Goal: Task Accomplishment & Management: Manage account settings

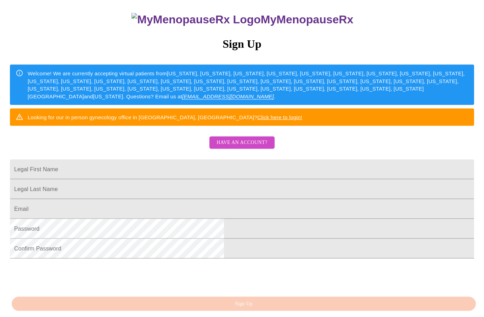
scroll to position [7, 0]
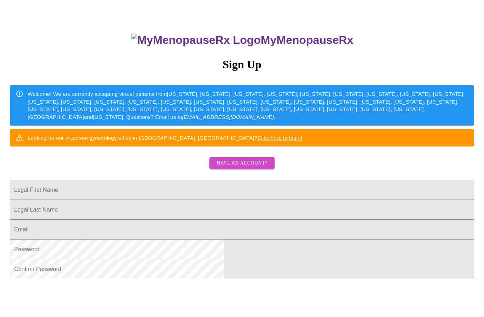
click at [250, 162] on button "Have an account?" at bounding box center [241, 163] width 65 height 12
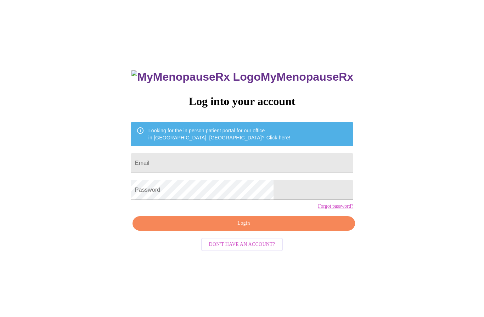
click at [250, 162] on input "Email" at bounding box center [242, 163] width 222 height 20
type input "[EMAIL_ADDRESS][DOMAIN_NAME]"
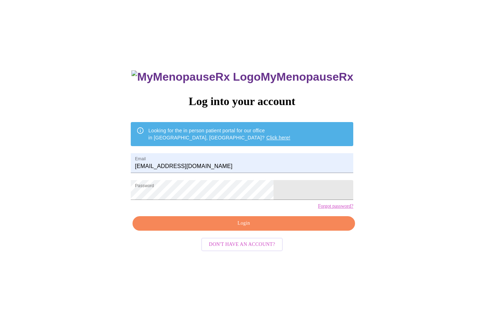
click at [245, 231] on button "Login" at bounding box center [244, 223] width 222 height 15
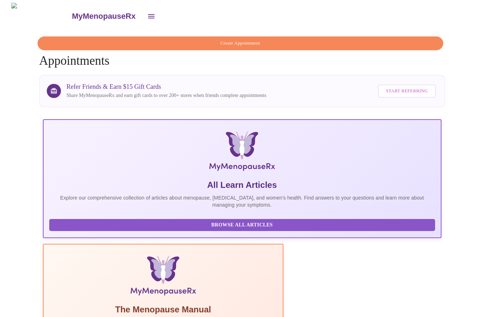
click at [147, 14] on icon "open drawer" at bounding box center [151, 16] width 9 height 9
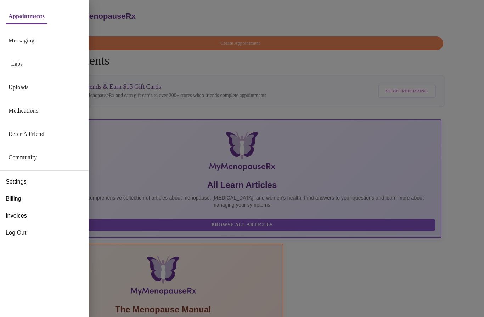
click at [22, 40] on link "Messaging" at bounding box center [22, 41] width 26 height 10
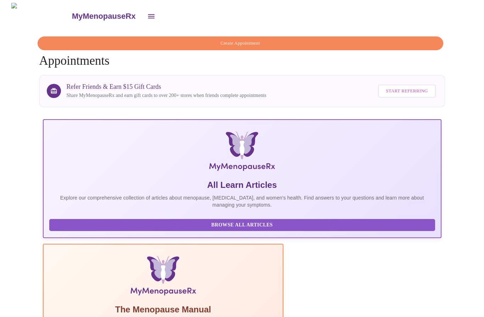
click at [148, 14] on icon "open drawer" at bounding box center [151, 16] width 6 height 4
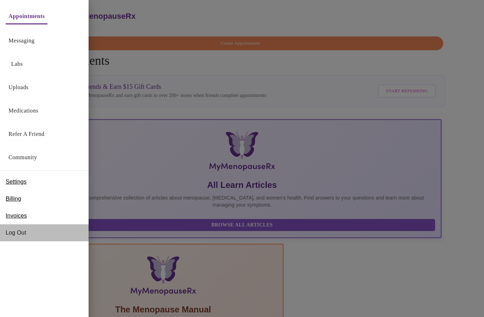
click at [14, 233] on span "Log Out" at bounding box center [44, 233] width 77 height 9
